Goal: Task Accomplishment & Management: Complete application form

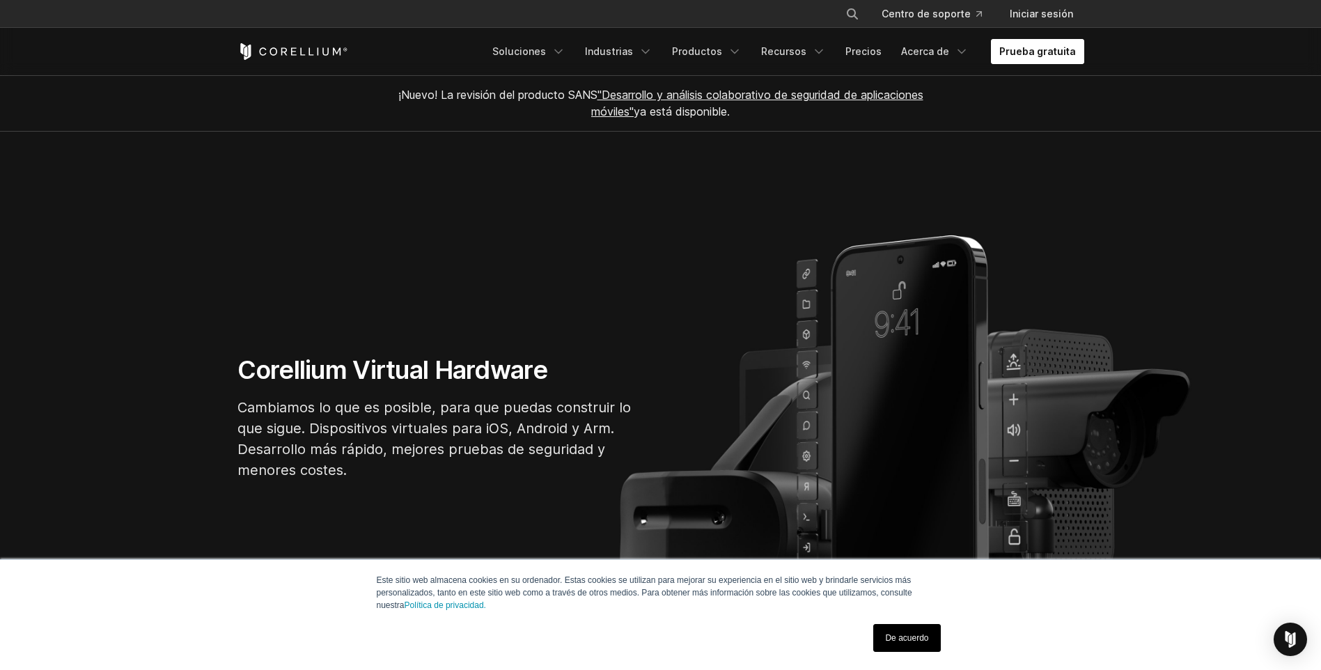
click at [1049, 49] on link "Prueba gratuita" at bounding box center [1037, 51] width 93 height 25
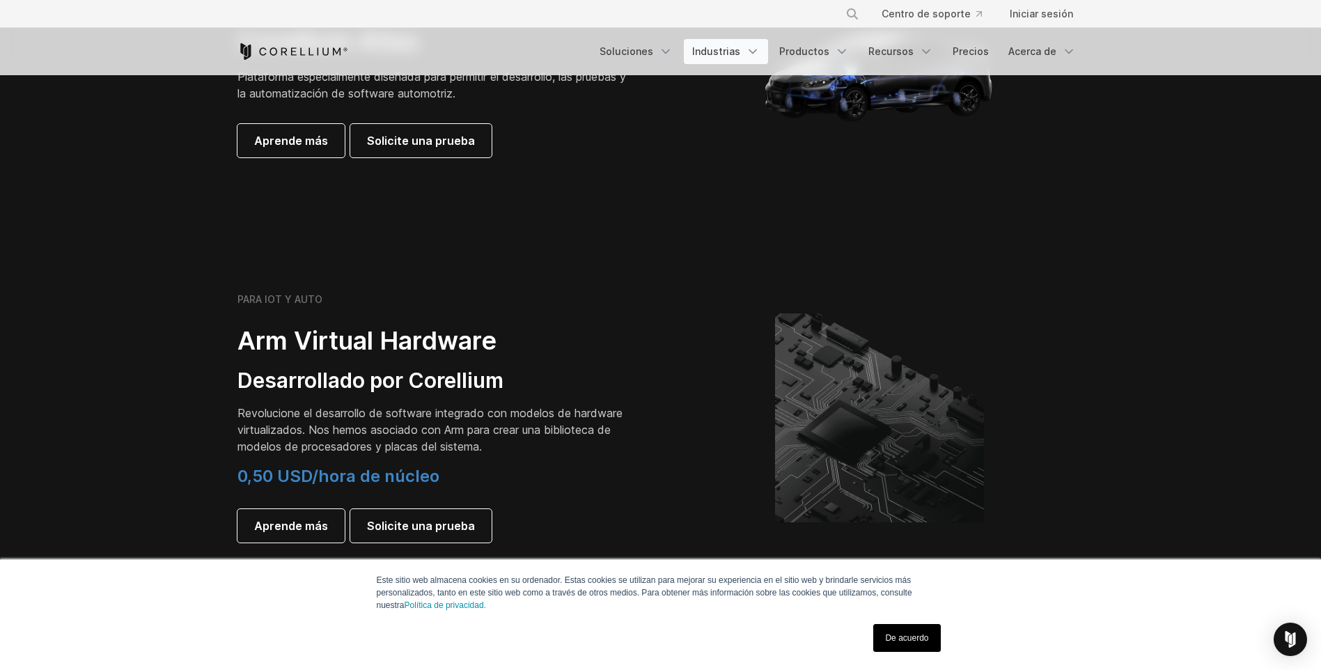
scroll to position [1601, 0]
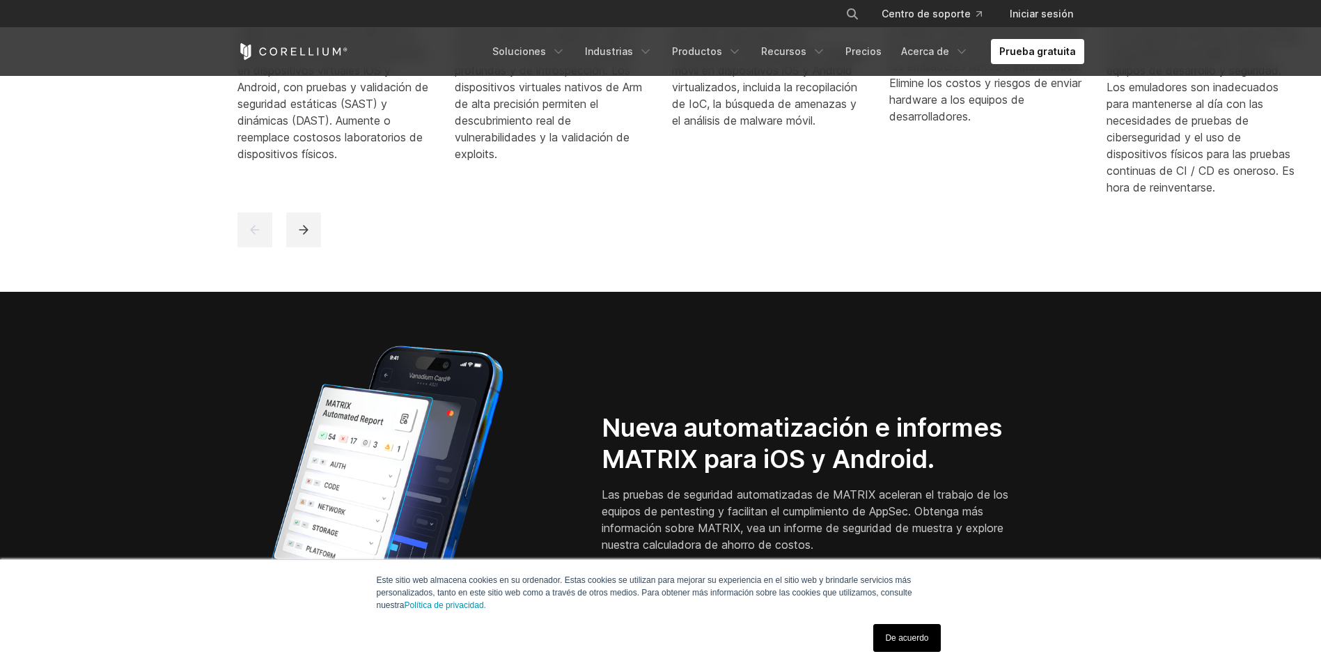
scroll to position [1184, 0]
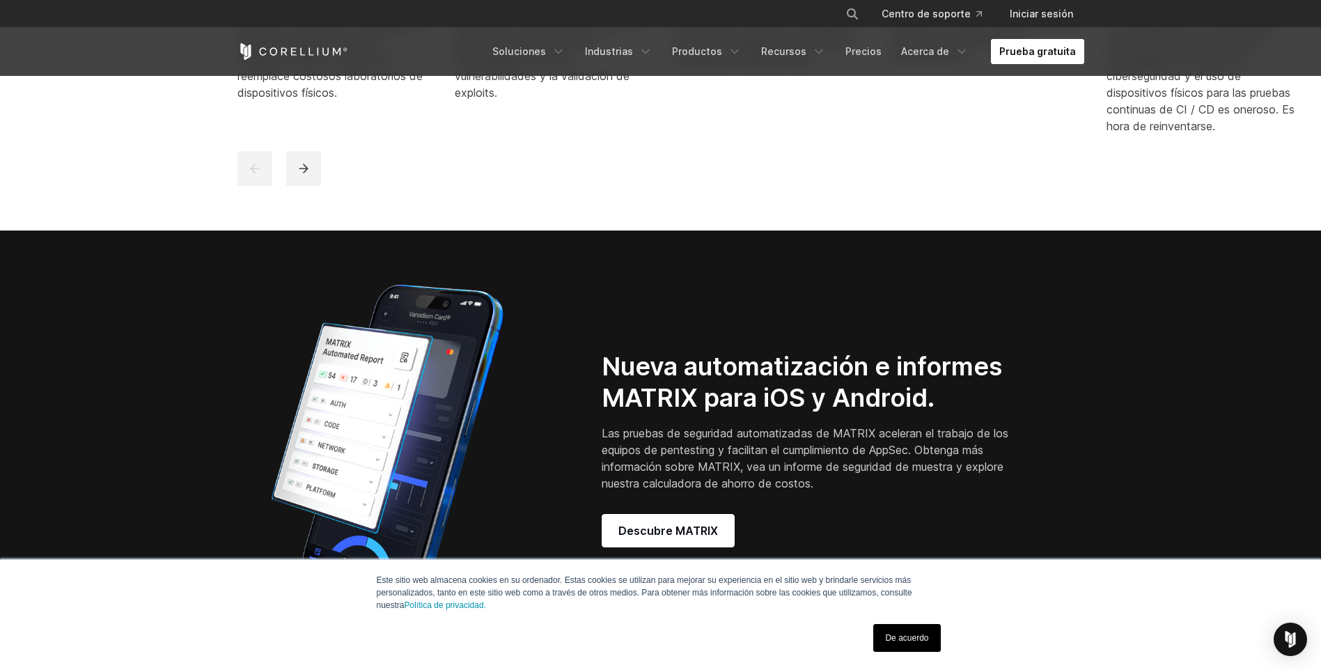
click at [1032, 46] on link "Prueba gratuita" at bounding box center [1037, 51] width 93 height 25
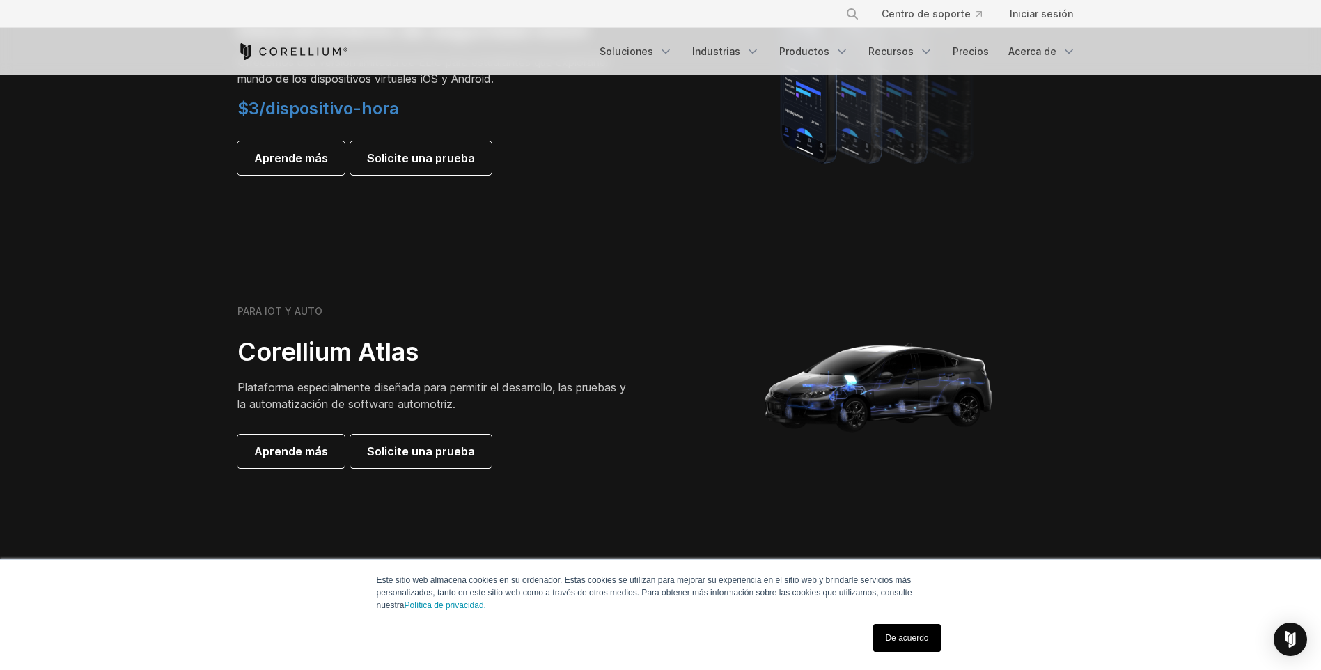
scroll to position [1048, 0]
